Goal: Browse casually

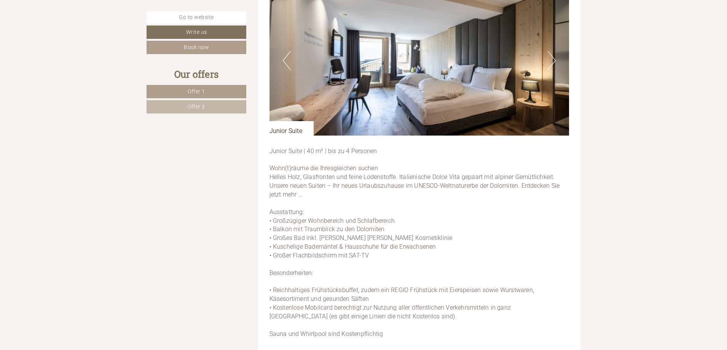
scroll to position [1968, 0]
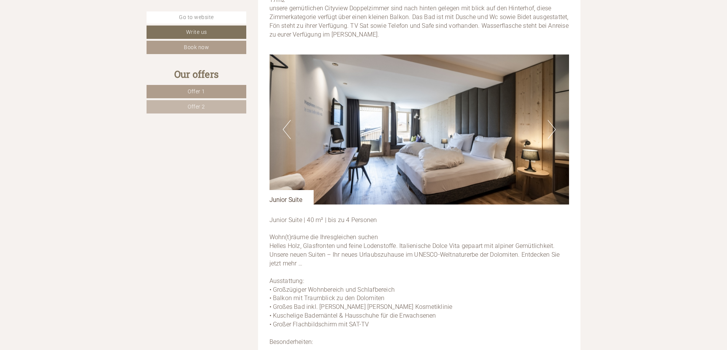
click at [548, 128] on img at bounding box center [420, 129] width 300 height 150
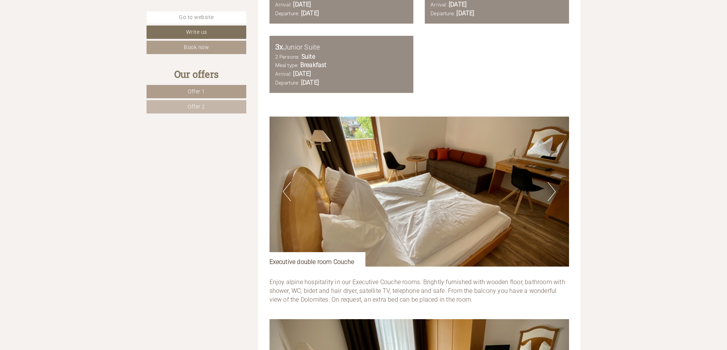
scroll to position [698, 0]
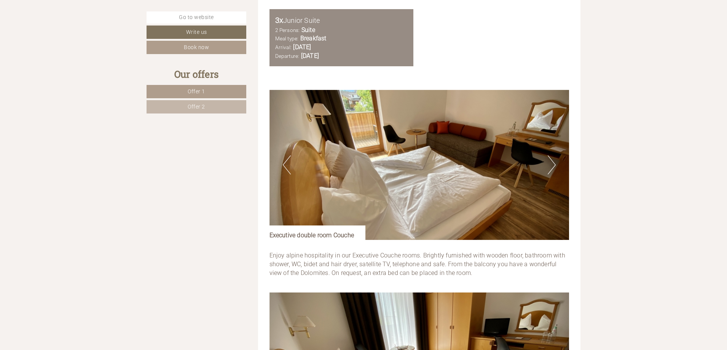
click at [554, 166] on button "Next" at bounding box center [552, 164] width 8 height 19
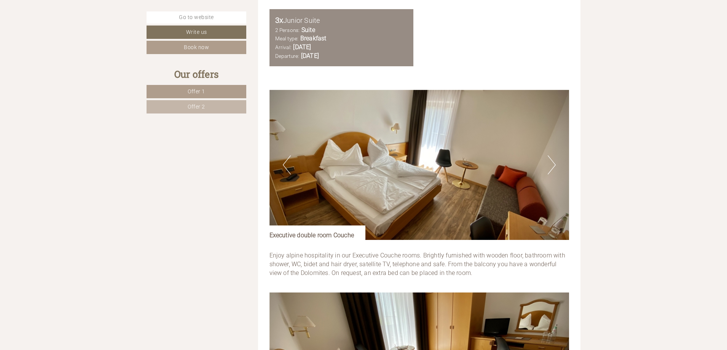
click at [554, 166] on button "Next" at bounding box center [552, 164] width 8 height 19
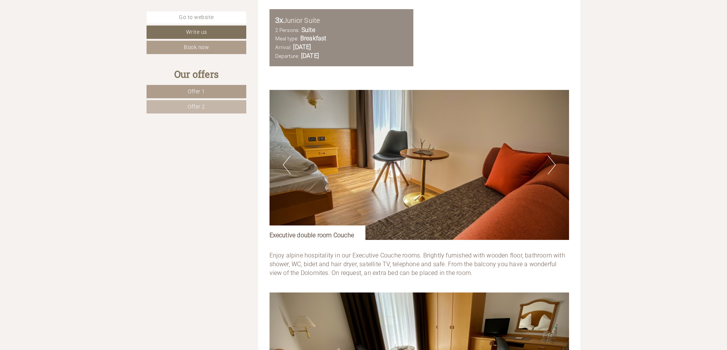
click at [553, 168] on button "Next" at bounding box center [552, 164] width 8 height 19
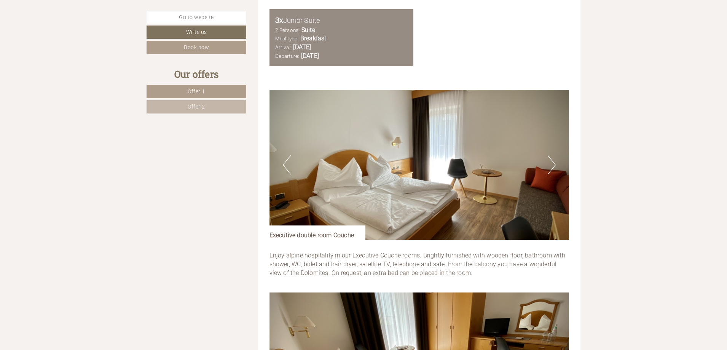
click at [553, 168] on button "Next" at bounding box center [552, 164] width 8 height 19
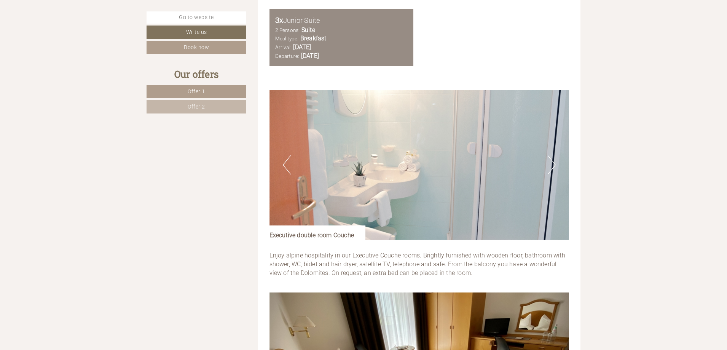
click at [553, 168] on button "Next" at bounding box center [552, 164] width 8 height 19
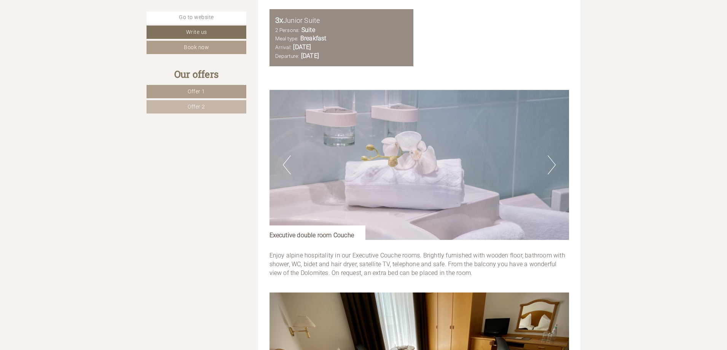
click at [553, 168] on button "Next" at bounding box center [552, 164] width 8 height 19
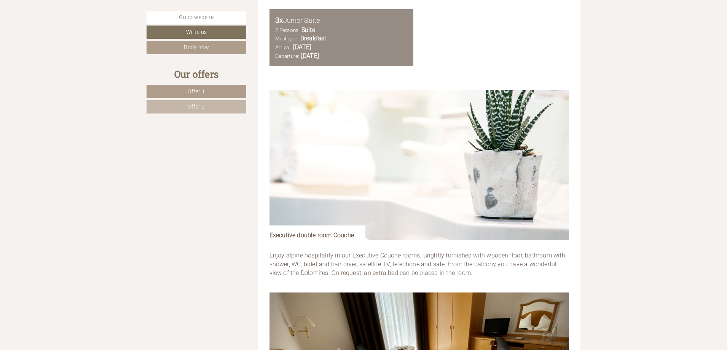
click at [553, 168] on button "Next" at bounding box center [552, 164] width 8 height 19
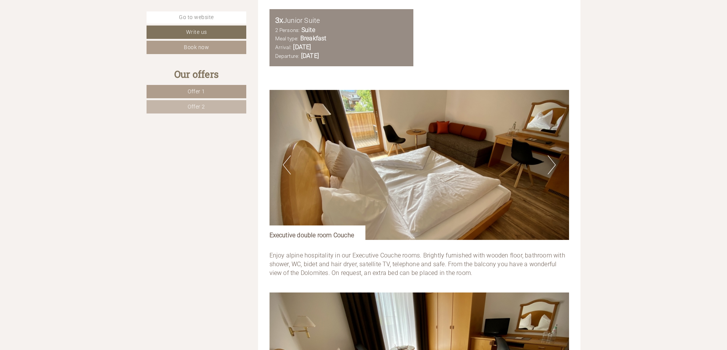
click at [555, 160] on button "Next" at bounding box center [552, 164] width 8 height 19
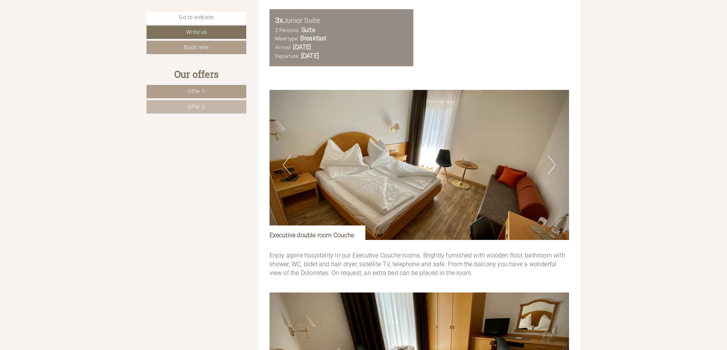
click at [551, 162] on button "Next" at bounding box center [552, 164] width 8 height 19
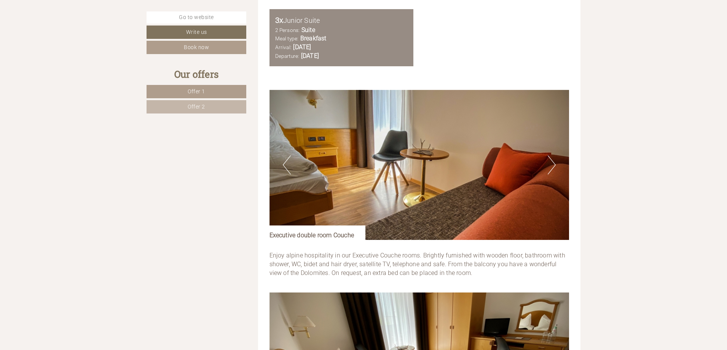
click at [551, 162] on button "Next" at bounding box center [552, 164] width 8 height 19
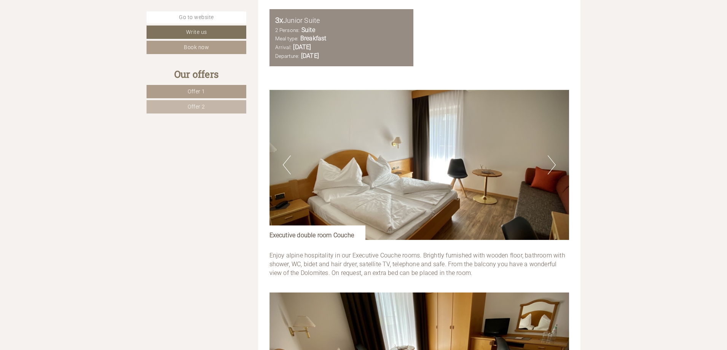
click at [551, 162] on button "Next" at bounding box center [552, 164] width 8 height 19
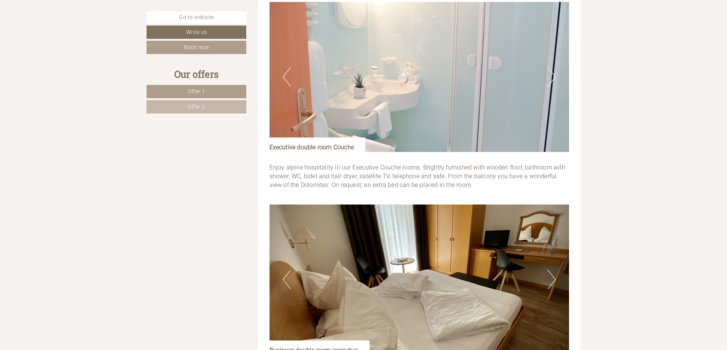
scroll to position [825, 0]
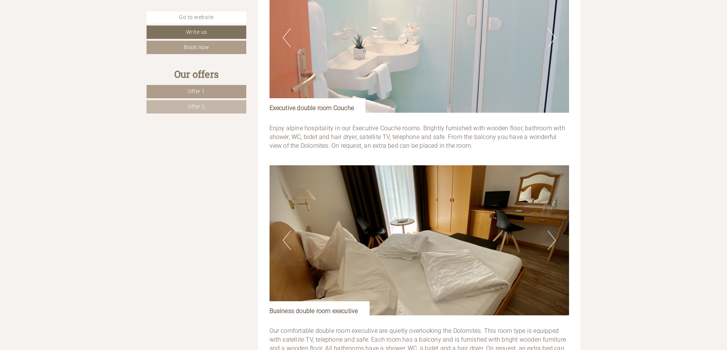
click at [546, 245] on img at bounding box center [420, 240] width 300 height 150
click at [552, 243] on button "Next" at bounding box center [552, 240] width 8 height 19
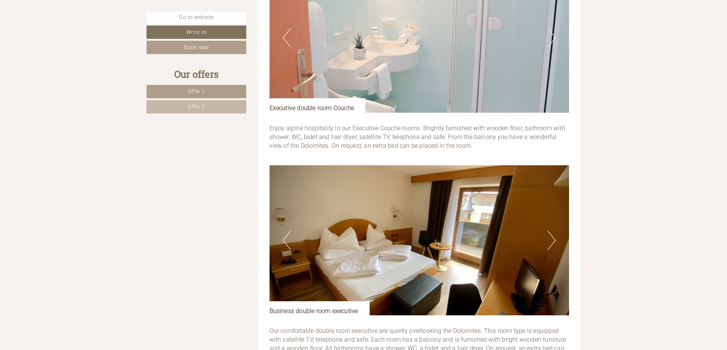
click at [552, 243] on button "Next" at bounding box center [552, 240] width 8 height 19
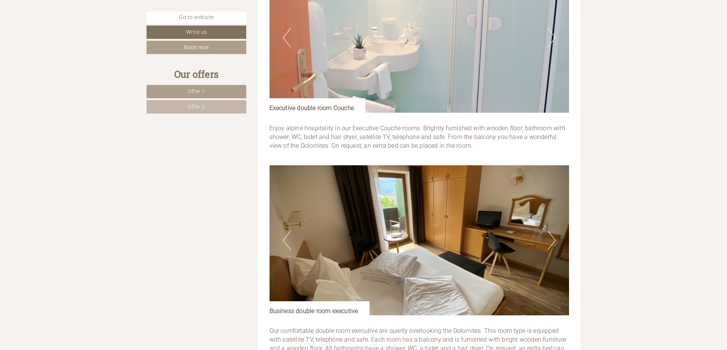
click at [552, 243] on button "Next" at bounding box center [552, 240] width 8 height 19
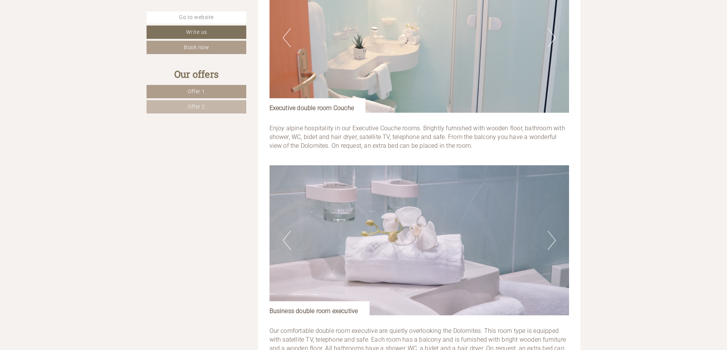
click at [552, 243] on button "Next" at bounding box center [552, 240] width 8 height 19
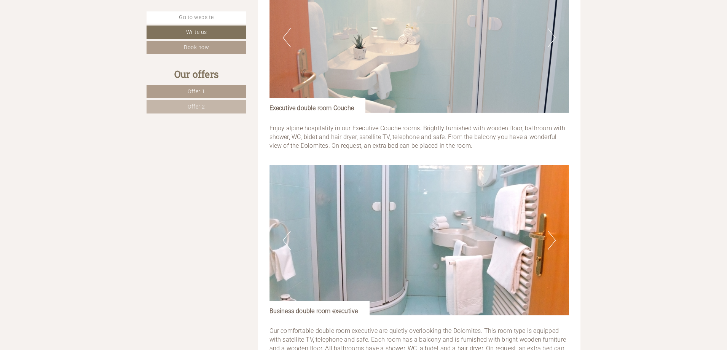
click at [552, 243] on button "Next" at bounding box center [552, 240] width 8 height 19
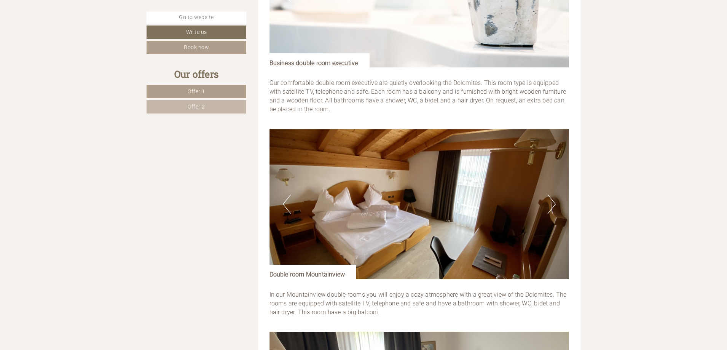
scroll to position [1079, 0]
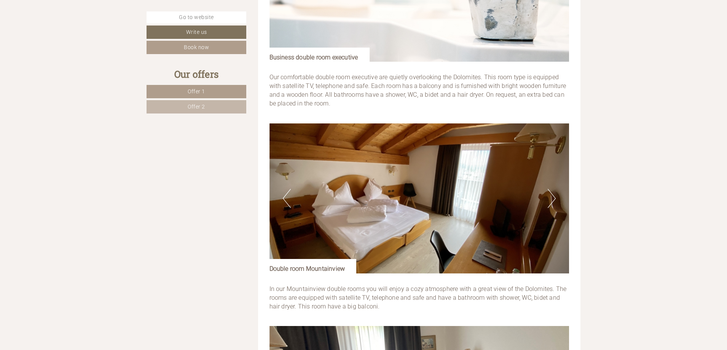
click at [552, 200] on button "Next" at bounding box center [552, 198] width 8 height 19
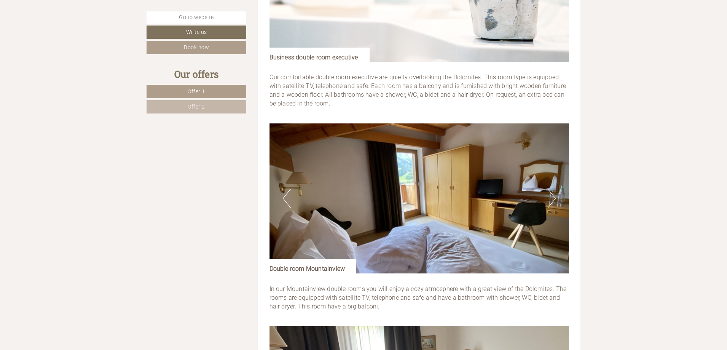
click at [552, 200] on button "Next" at bounding box center [552, 198] width 8 height 19
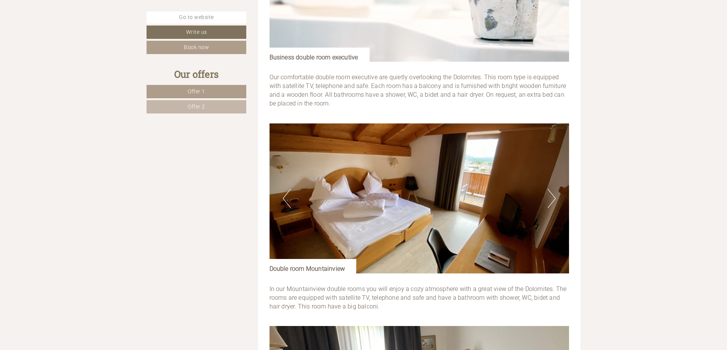
click at [552, 200] on button "Next" at bounding box center [552, 198] width 8 height 19
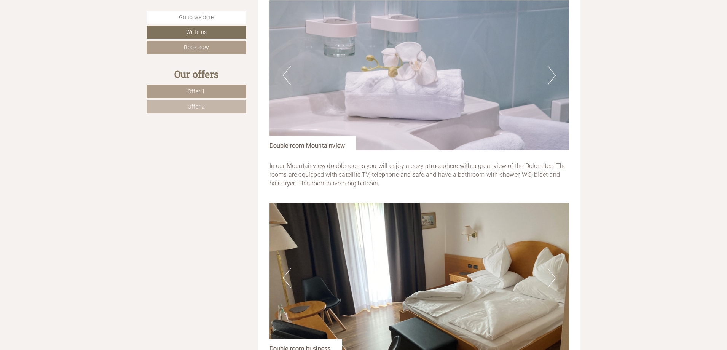
scroll to position [1269, 0]
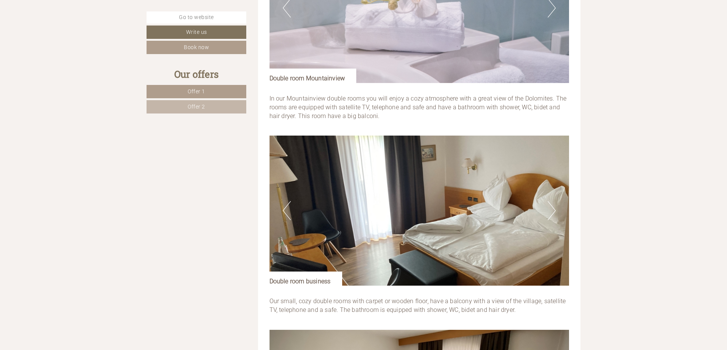
click at [547, 213] on img at bounding box center [420, 211] width 300 height 150
click at [548, 213] on button "Next" at bounding box center [552, 210] width 8 height 19
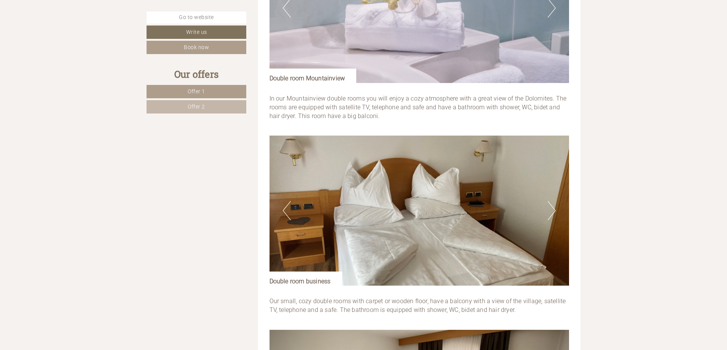
click at [548, 213] on button "Next" at bounding box center [552, 210] width 8 height 19
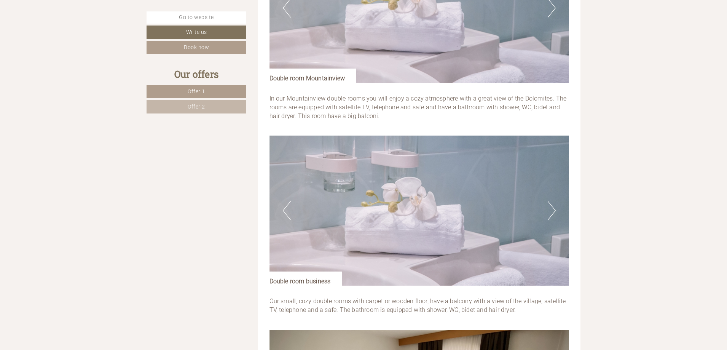
click at [548, 213] on button "Next" at bounding box center [552, 210] width 8 height 19
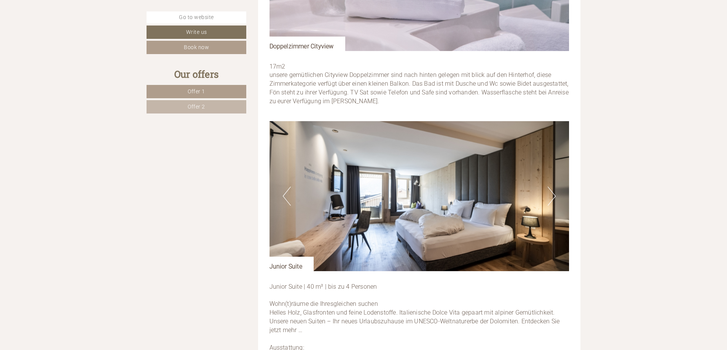
scroll to position [1968, 0]
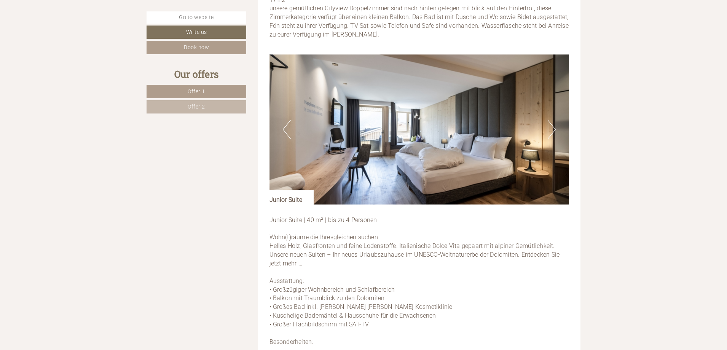
click at [553, 130] on button "Next" at bounding box center [552, 129] width 8 height 19
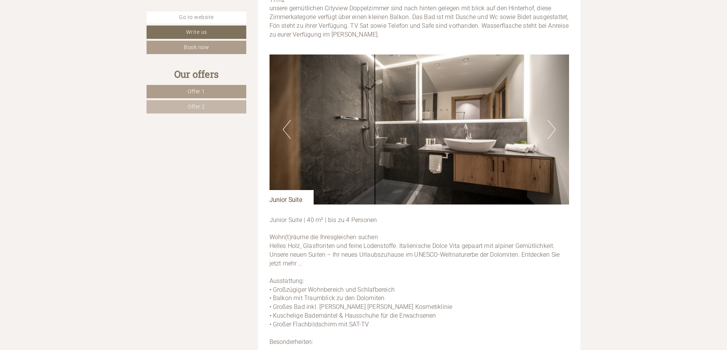
click at [553, 130] on button "Next" at bounding box center [552, 129] width 8 height 19
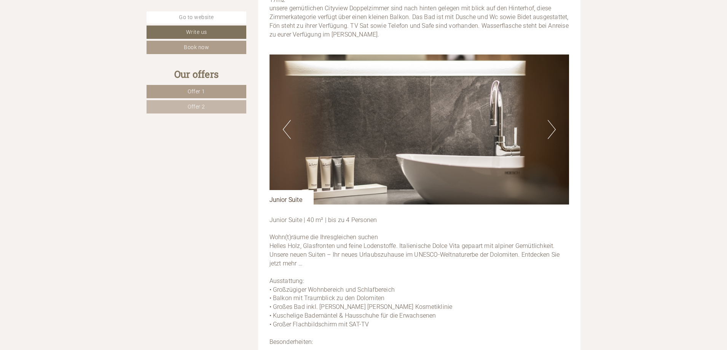
click at [553, 130] on button "Next" at bounding box center [552, 129] width 8 height 19
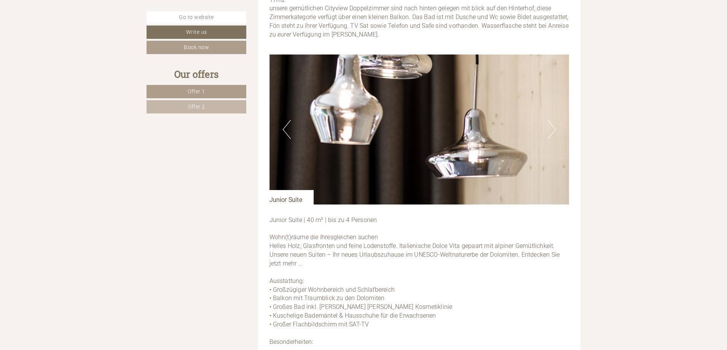
click at [553, 130] on button "Next" at bounding box center [552, 129] width 8 height 19
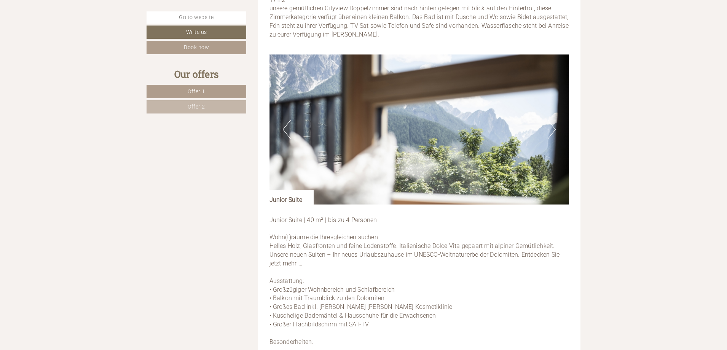
click at [553, 130] on button "Next" at bounding box center [552, 129] width 8 height 19
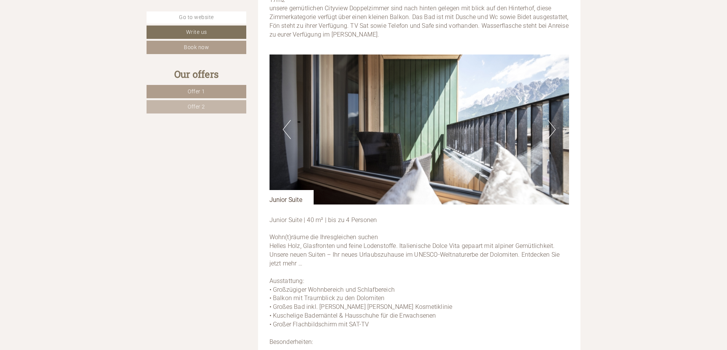
click at [553, 130] on button "Next" at bounding box center [552, 129] width 8 height 19
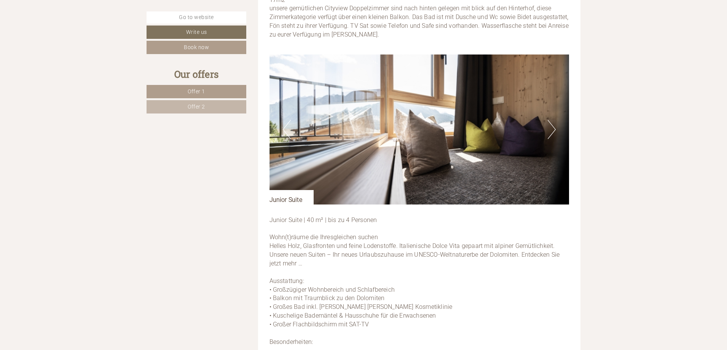
click at [553, 130] on button "Next" at bounding box center [552, 129] width 8 height 19
